Goal: Task Accomplishment & Management: Manage account settings

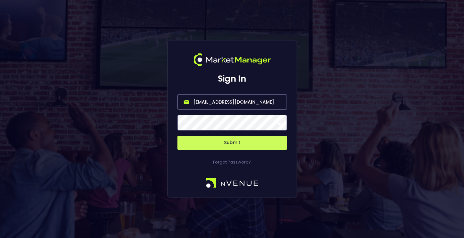
click at [258, 97] on input "[EMAIL_ADDRESS][DOMAIN_NAME]" at bounding box center [233, 102] width 110 height 16
type input "[EMAIL_ADDRESS][DOMAIN_NAME]"
click at [231, 146] on button "Submit" at bounding box center [233, 143] width 110 height 14
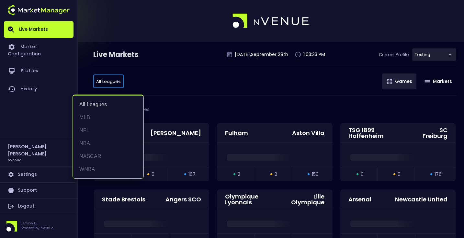
click at [110, 83] on div at bounding box center [232, 119] width 464 height 238
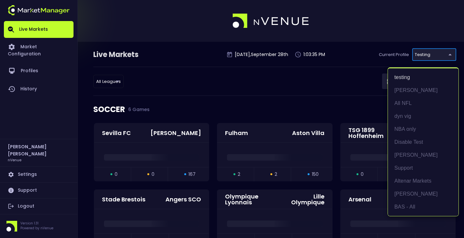
click at [414, 160] on li "[PERSON_NAME]" at bounding box center [423, 155] width 71 height 13
type input "0a763355-b225-40e6-8c79-2dda4ec7b2cf"
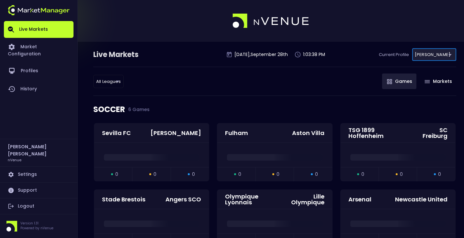
click at [101, 71] on div "All Leagues all leagues ​ Games Markets" at bounding box center [274, 81] width 363 height 29
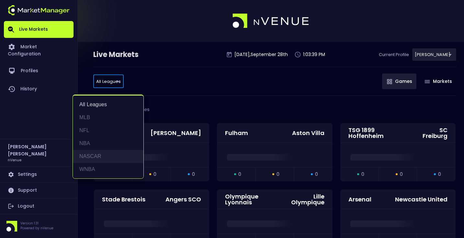
click at [118, 160] on li "NASCAR" at bounding box center [108, 156] width 71 height 13
type input "NASCAR"
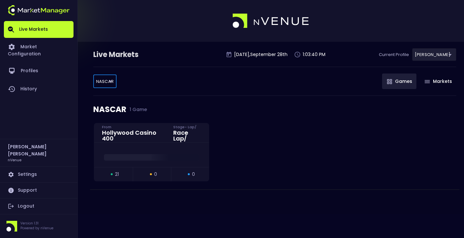
click at [189, 88] on div "NASCAR NASCAR ​ Games Markets" at bounding box center [274, 81] width 363 height 29
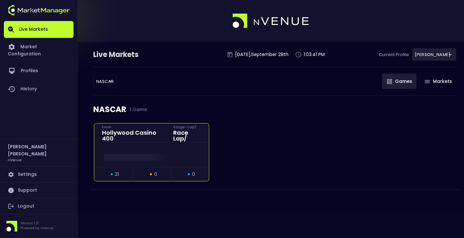
click at [152, 158] on span at bounding box center [151, 157] width 95 height 6
